Goal: Task Accomplishment & Management: Manage account settings

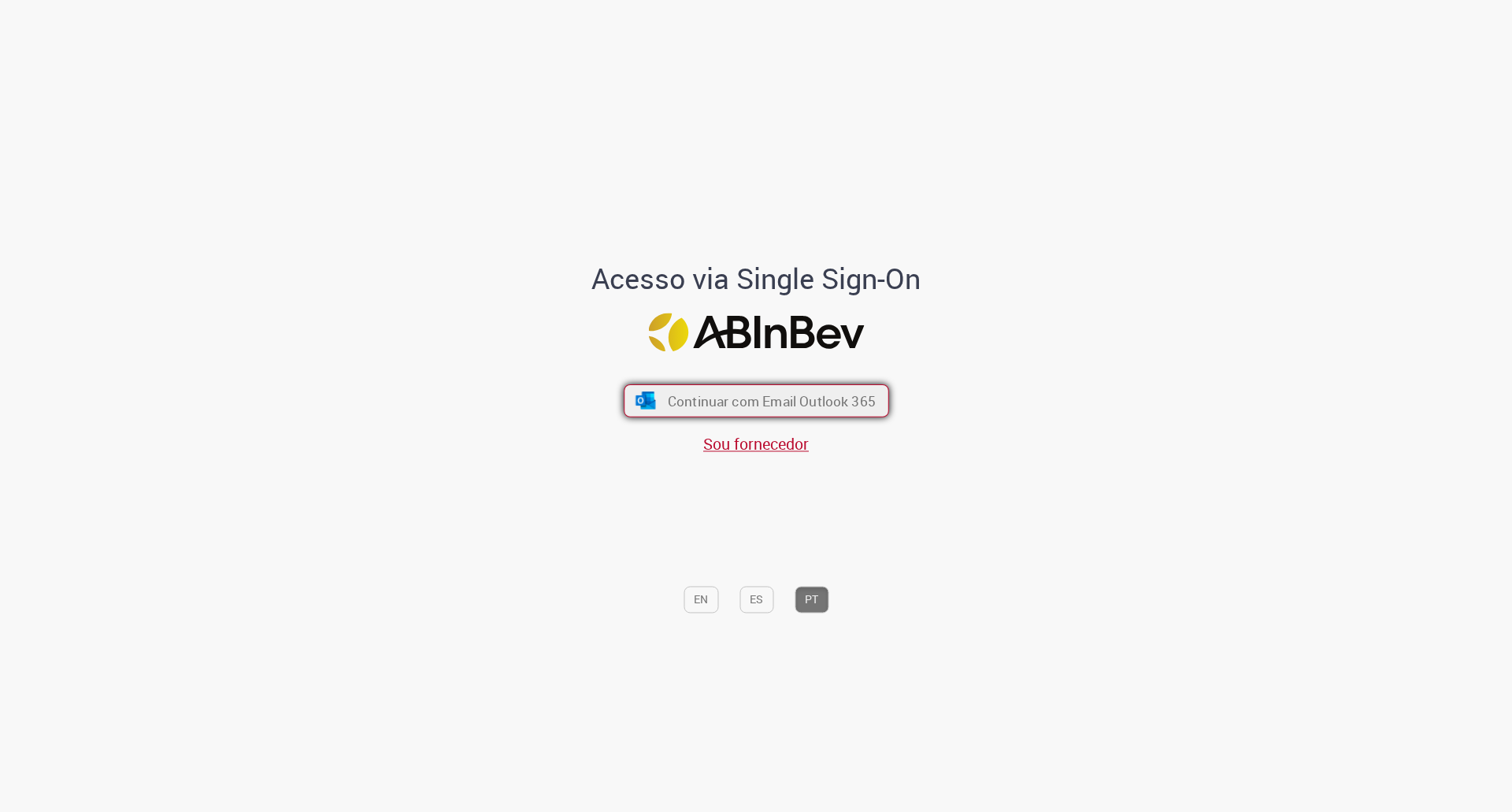
click at [776, 402] on span "Continuar com Email Outlook 365" at bounding box center [771, 400] width 208 height 18
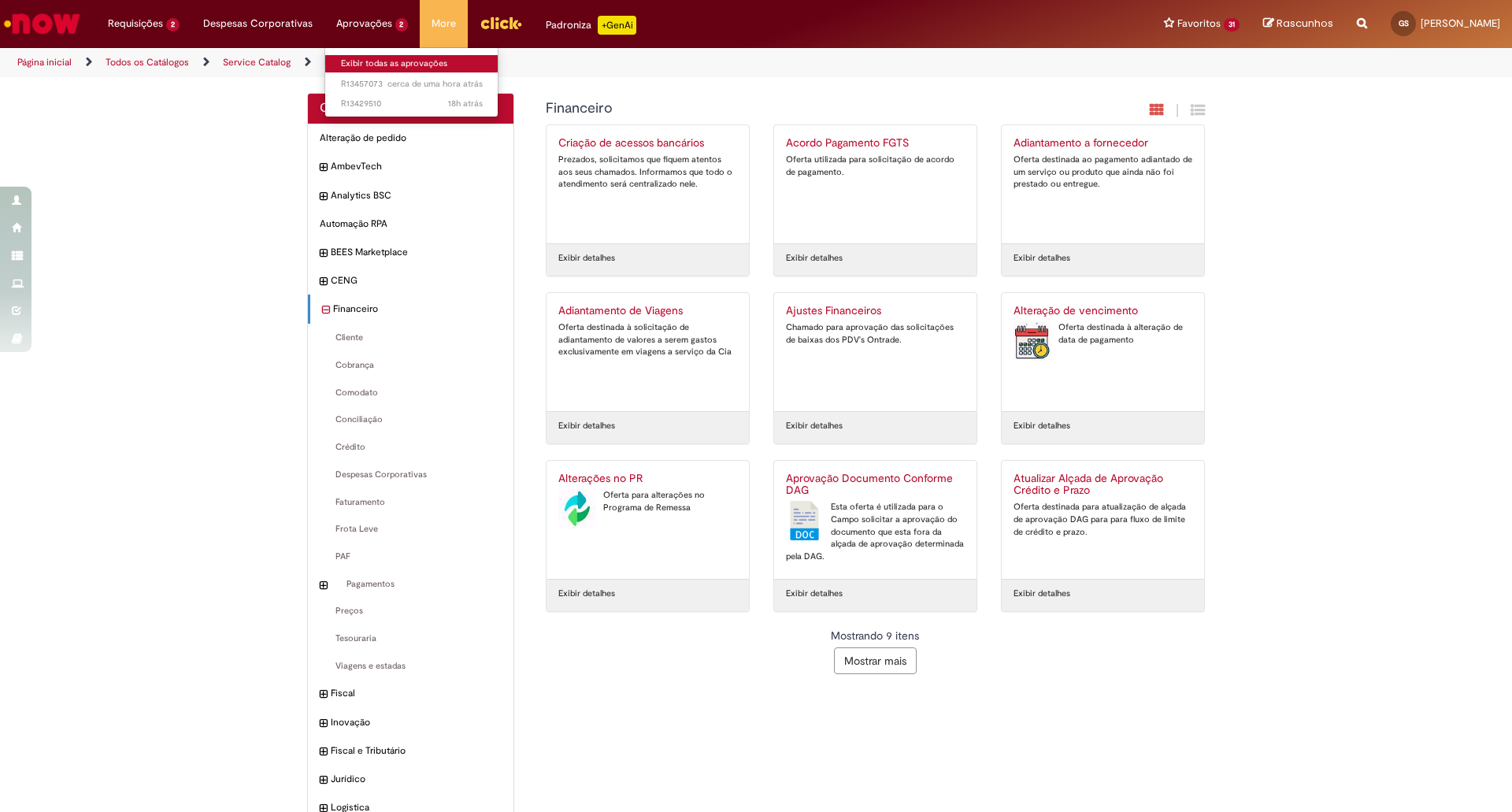
click at [372, 62] on link "Exibir todas as aprovações" at bounding box center [411, 64] width 173 height 18
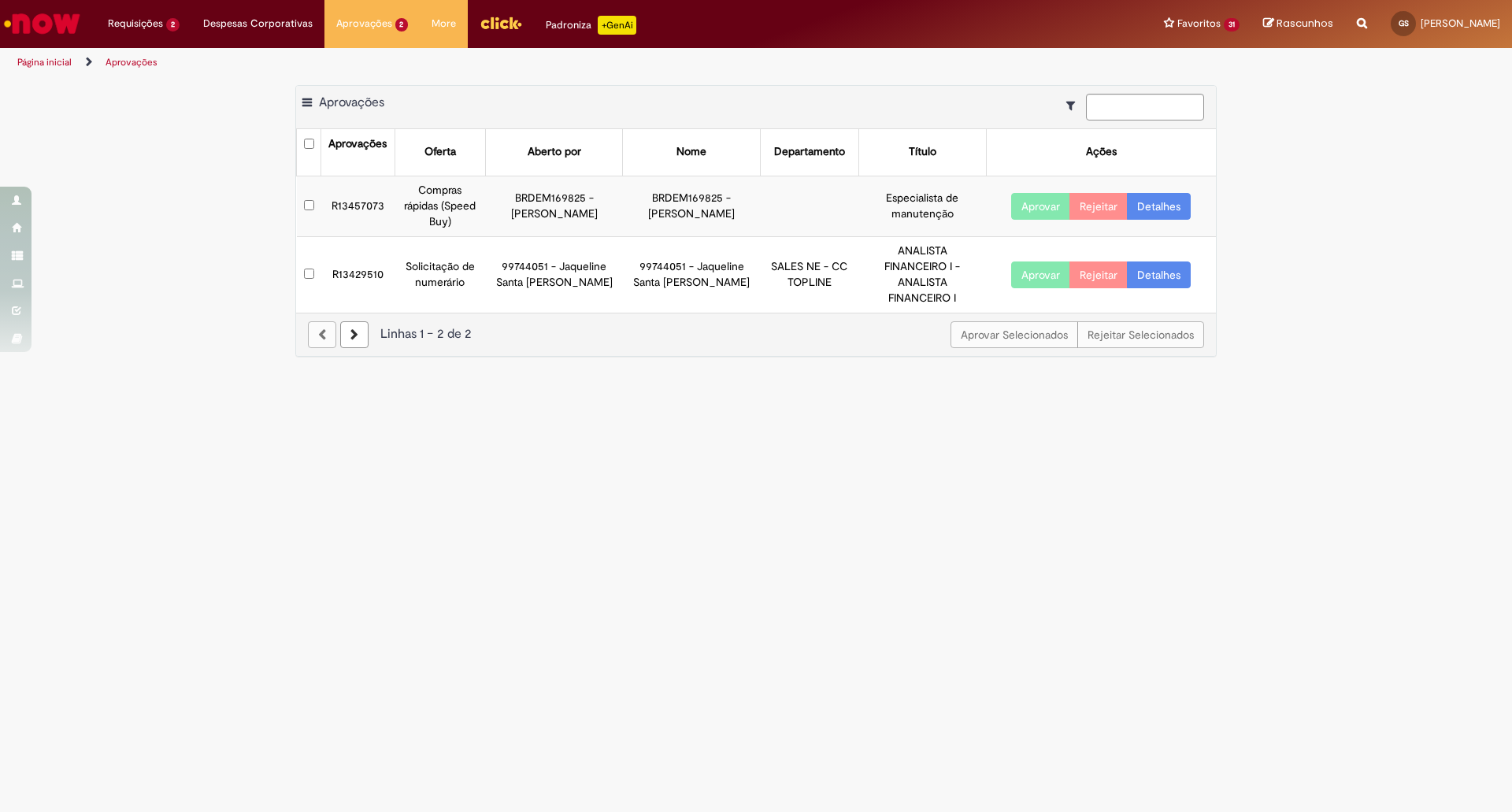
click at [1165, 264] on link "Detalhes" at bounding box center [1159, 275] width 63 height 26
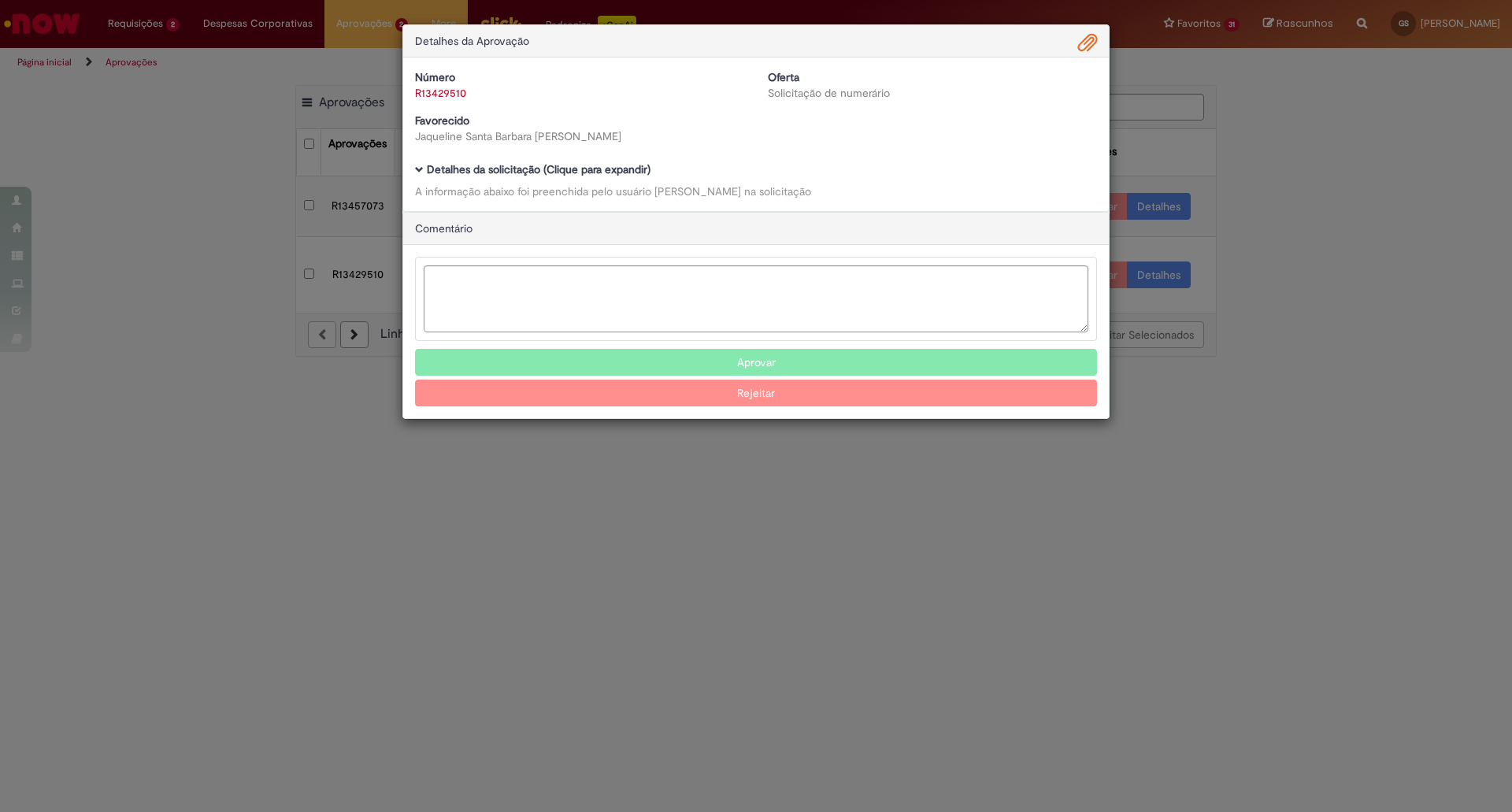
click at [498, 160] on div "Número R13429510 Oferta Solicitação de numerário Favorecido Jaqueline Santa Bar…" at bounding box center [756, 134] width 705 height 153
click at [495, 167] on b "Detalhes da solicitação (Clique para expandir)" at bounding box center [539, 169] width 224 height 14
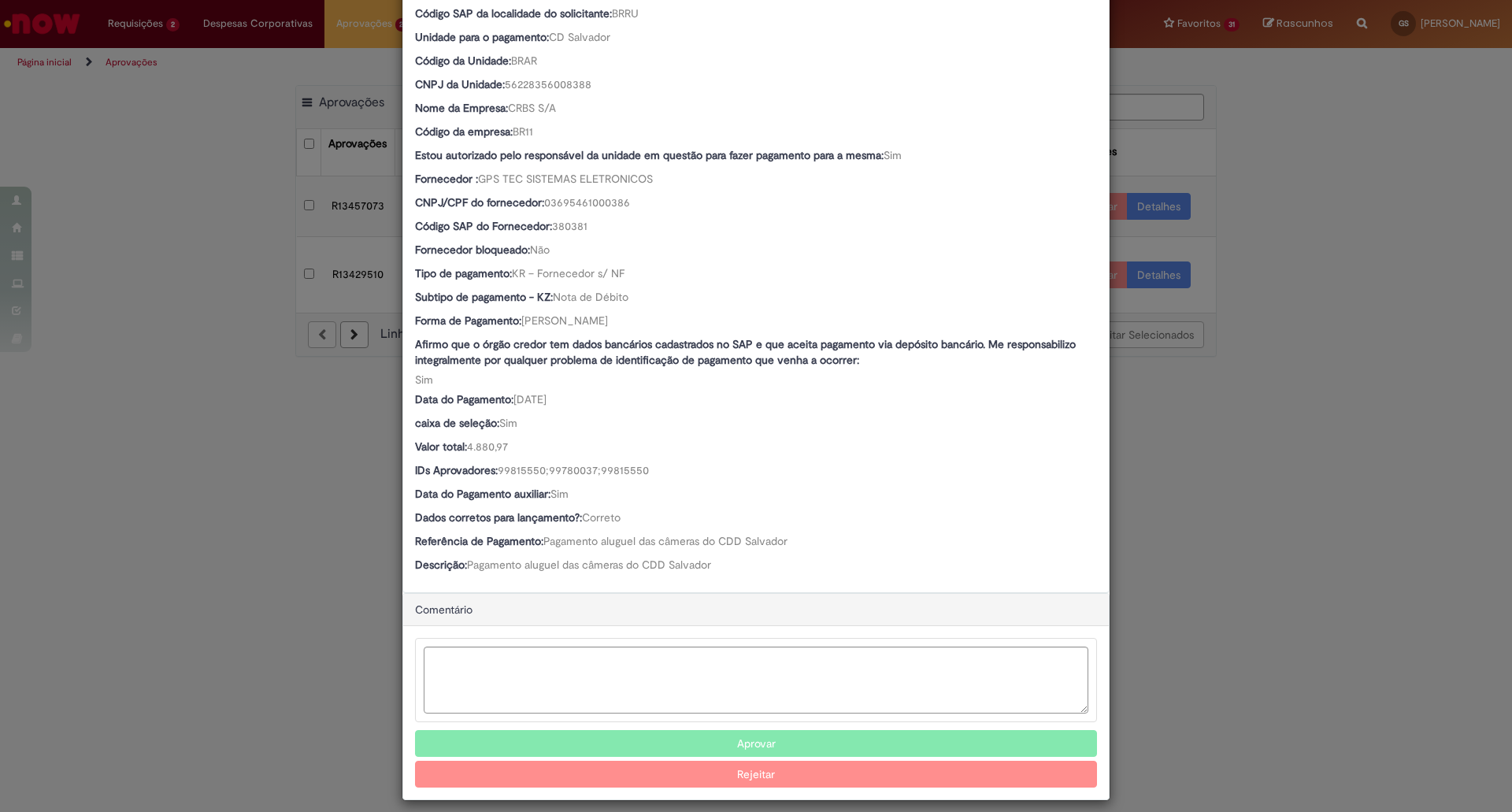
scroll to position [594, 0]
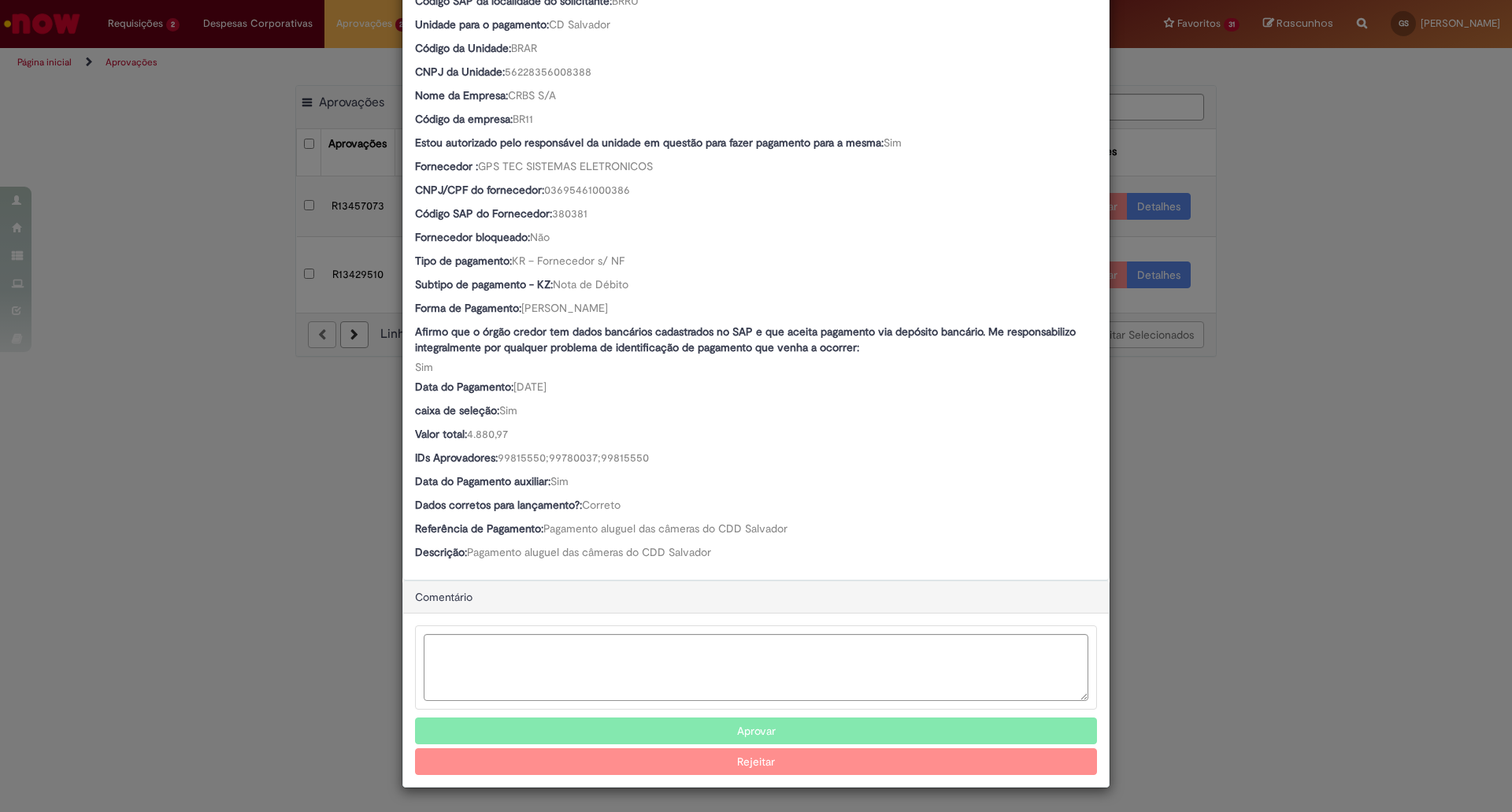
click at [644, 528] on span "Pagamento aluguel das câmeras do CDD Salvador" at bounding box center [665, 528] width 244 height 14
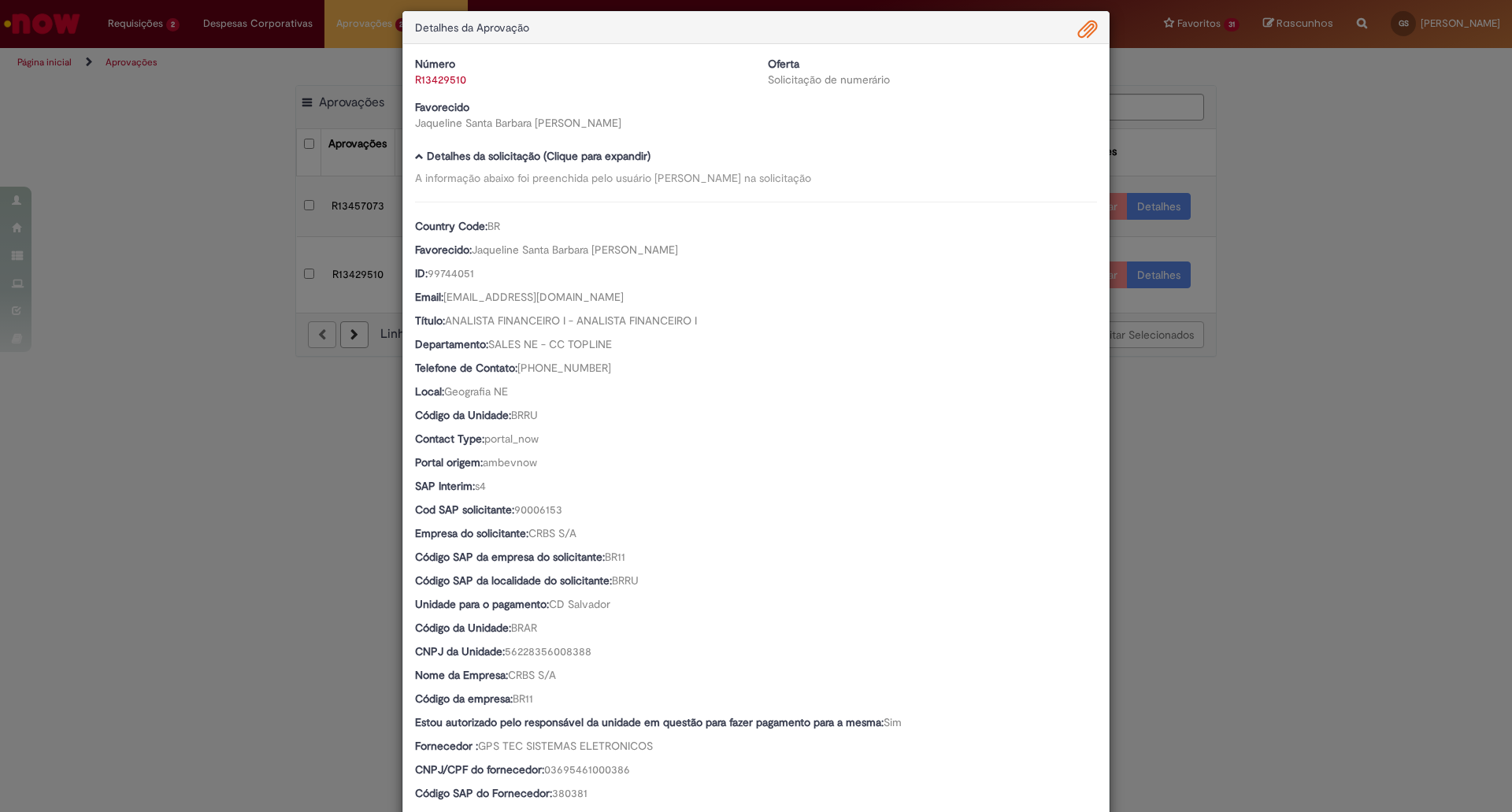
scroll to position [0, 0]
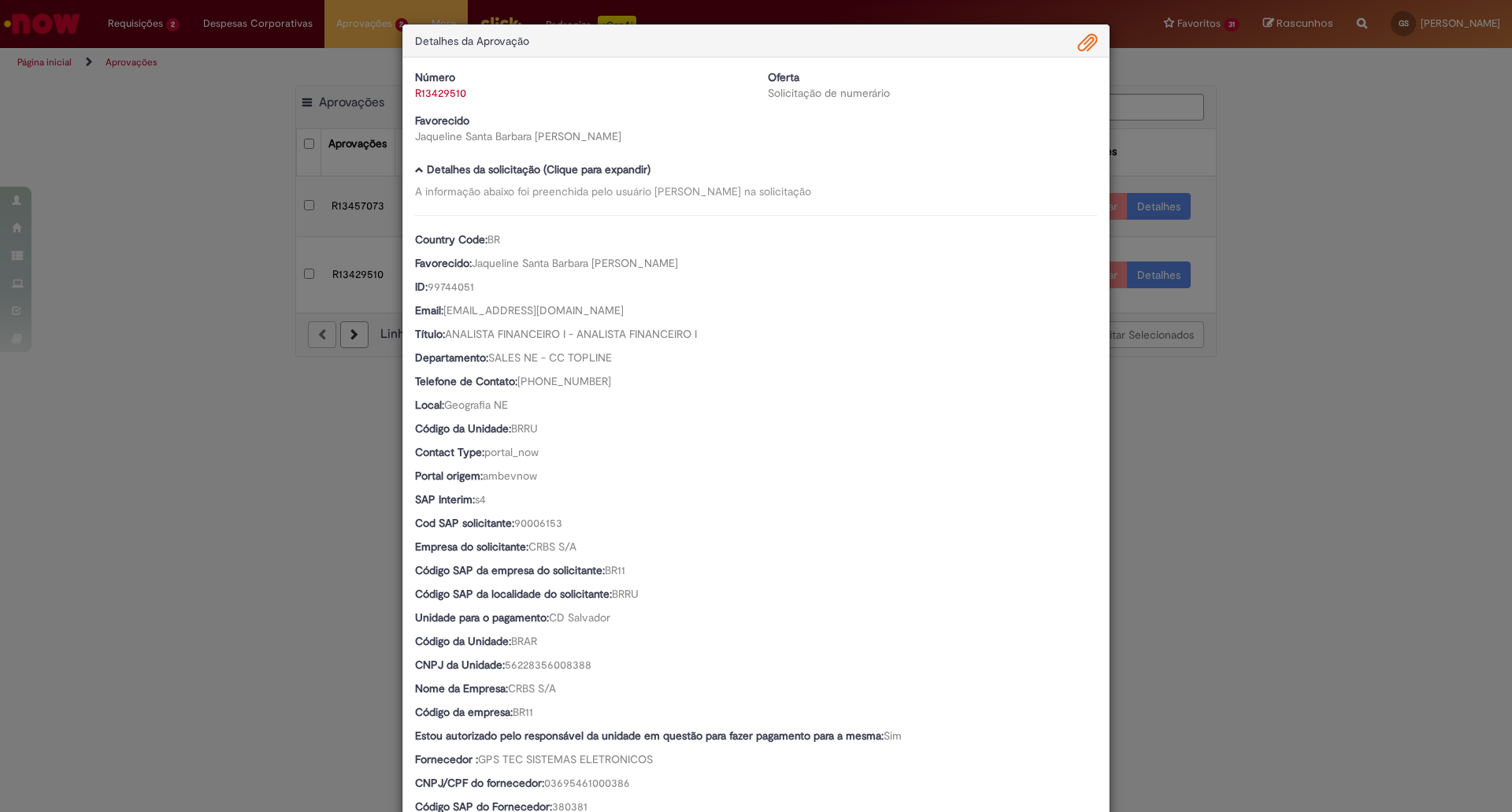
click at [1078, 41] on span "Ambev Approval Modal" at bounding box center [1087, 43] width 18 height 26
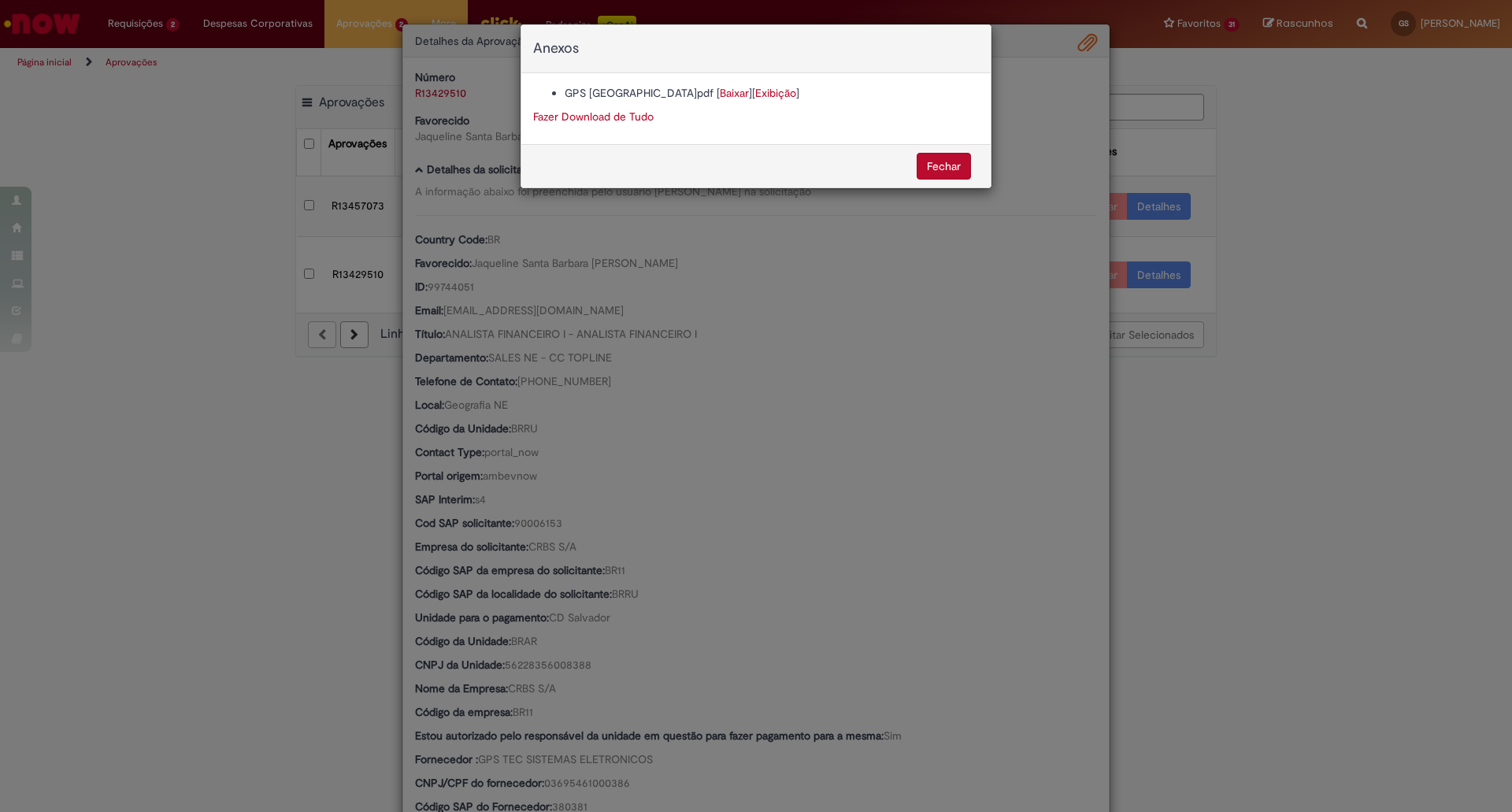
click at [756, 90] on link "Exibição" at bounding box center [776, 92] width 41 height 14
click at [945, 164] on button "Fechar" at bounding box center [944, 166] width 55 height 26
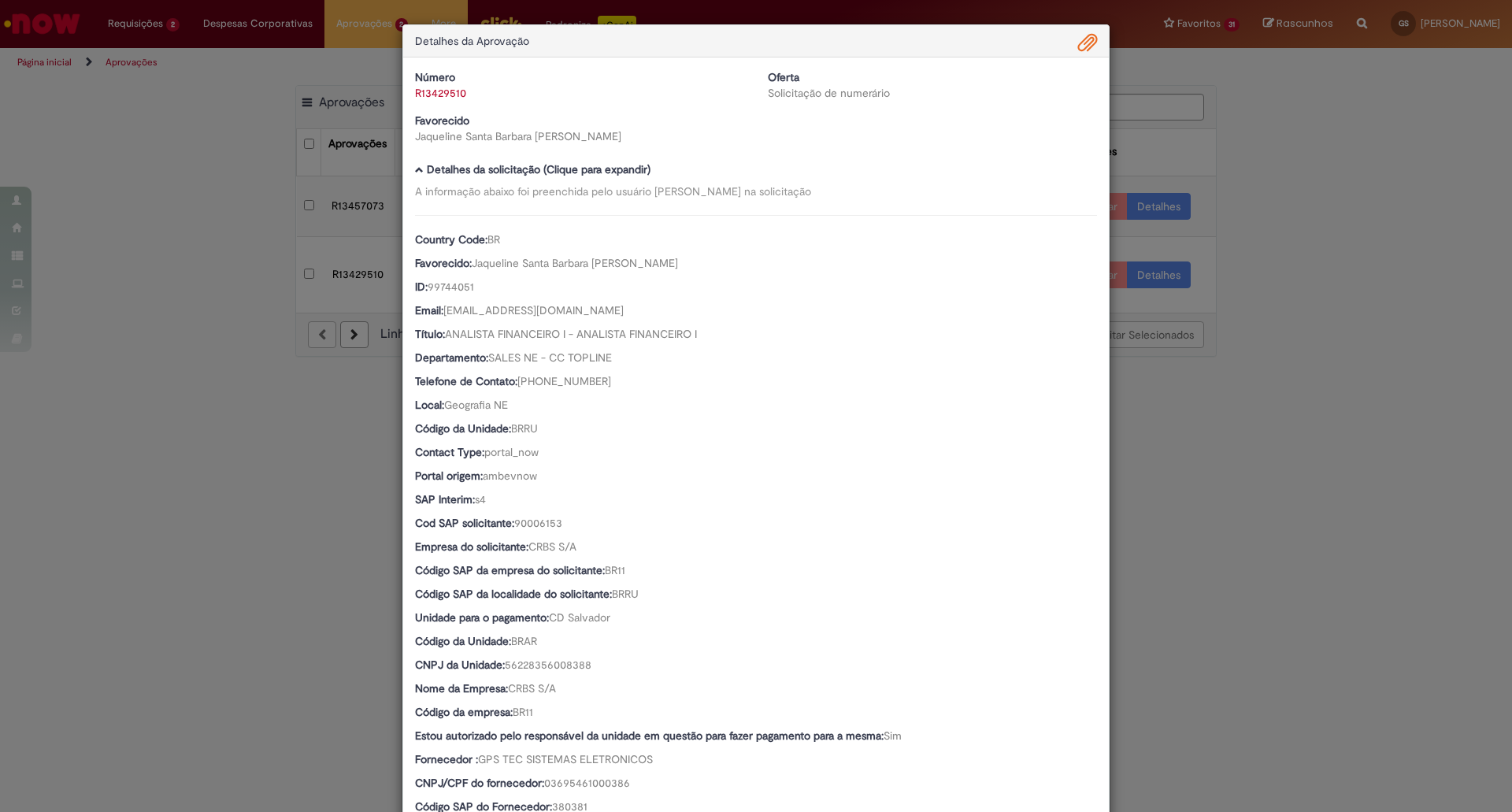
click at [1341, 281] on div "Detalhes da Aprovação Número R13429510 Oferta Solicitação de numerário Favoreci…" at bounding box center [756, 406] width 1512 height 812
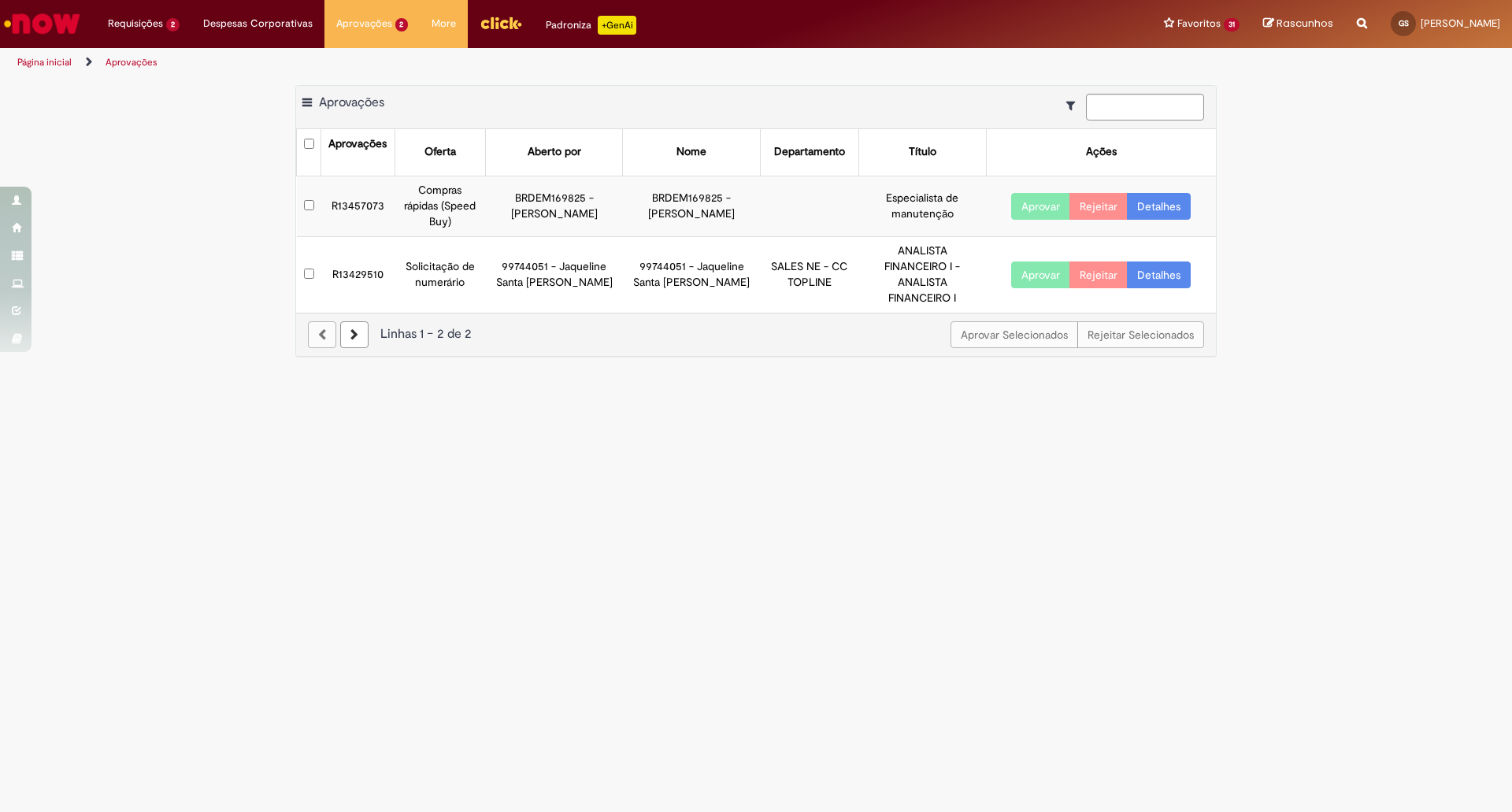
click at [1031, 269] on button "Aprovar" at bounding box center [1040, 275] width 59 height 26
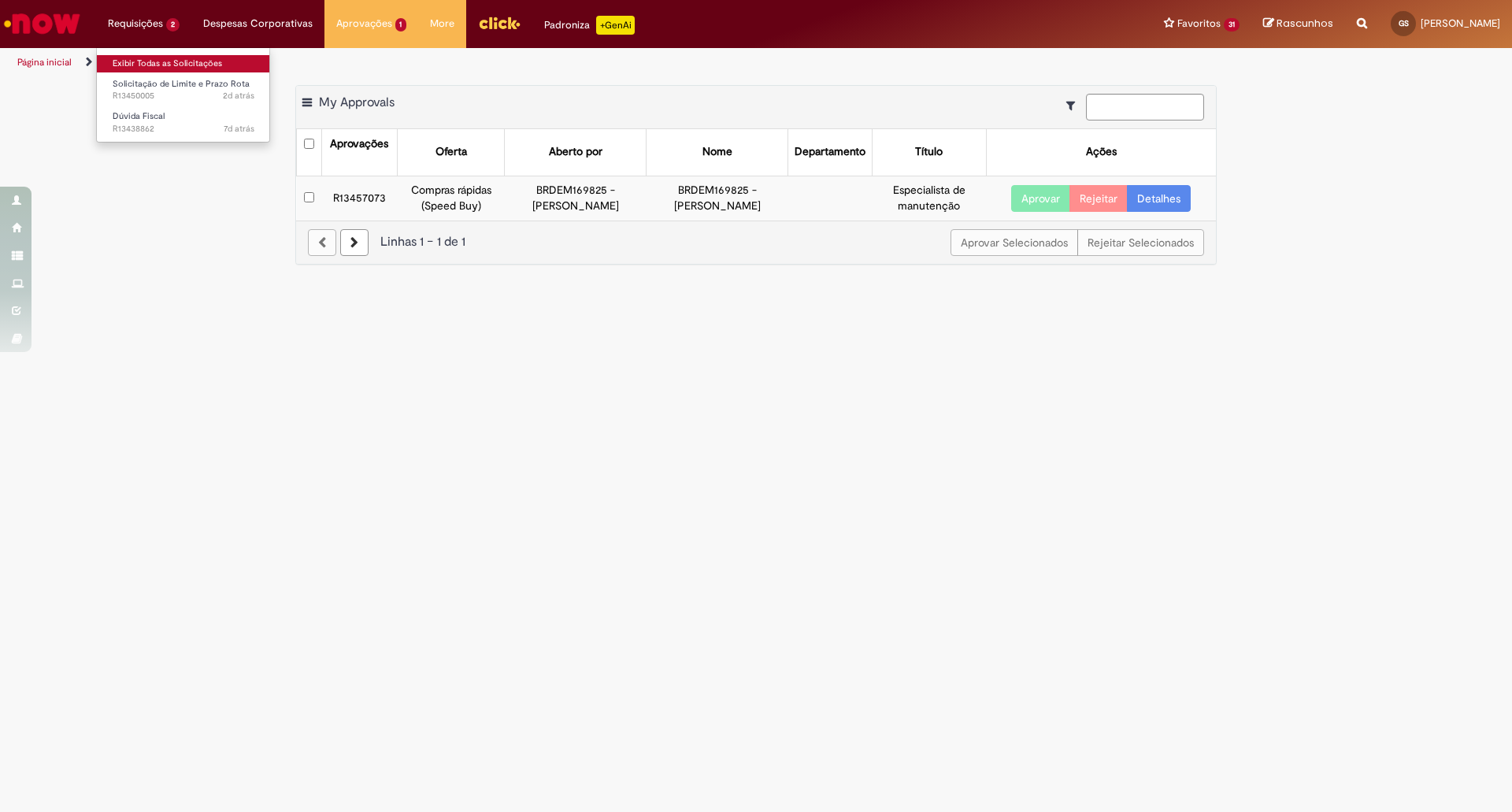
click at [162, 63] on link "Exibir Todas as Solicitações" at bounding box center [183, 64] width 173 height 18
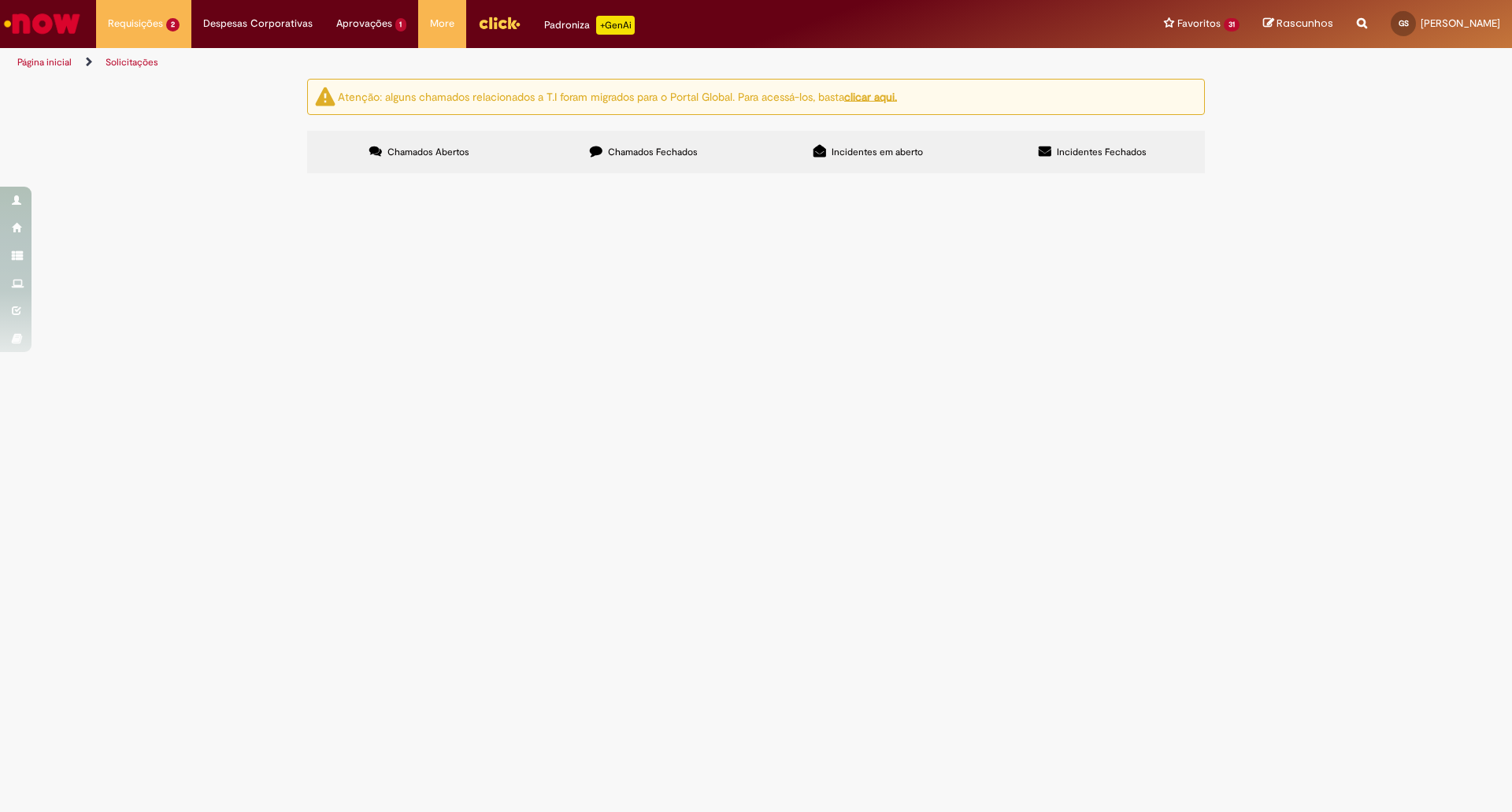
click at [0, 0] on span at bounding box center [0, 0] width 0 height 0
